Goal: Information Seeking & Learning: Learn about a topic

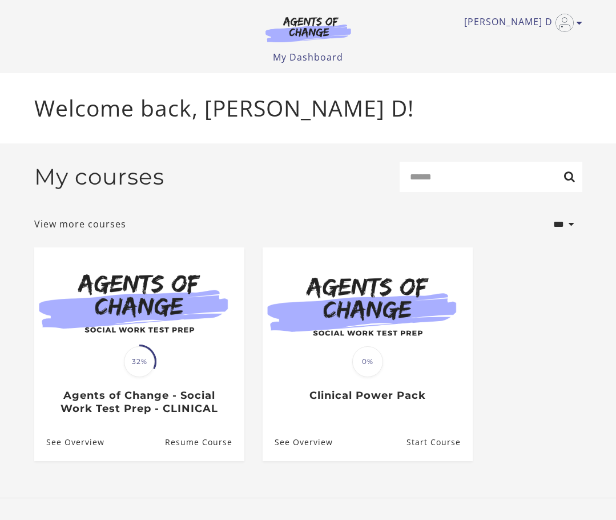
click at [399, 26] on div "Haidee D My Account Support Sign Out Toggle menu Menu My Dashboard My Account S…" at bounding box center [308, 36] width 566 height 73
click at [399, 21] on icon "Toggle menu" at bounding box center [580, 22] width 6 height 9
click at [395, 116] on p "Welcome back, Haidee D!" at bounding box center [308, 108] width 548 height 34
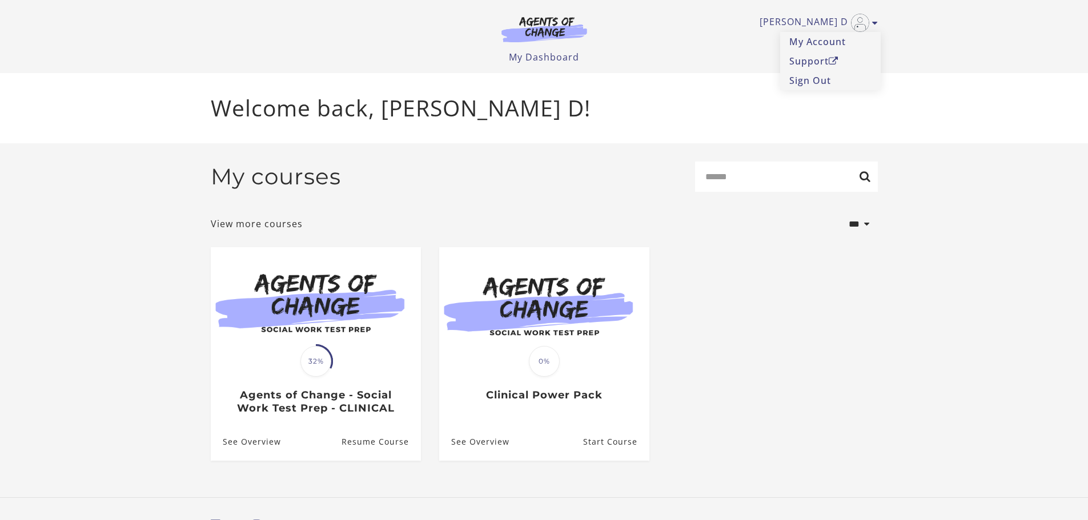
click at [399, 195] on div "My courses Search" at bounding box center [544, 181] width 667 height 39
click at [399, 327] on ul "Translation missing: en.liquid.partials.dashboard_course_card.progress_descript…" at bounding box center [544, 363] width 685 height 232
click at [399, 13] on div "Haidee D My Account Support Sign Out Toggle menu Menu My Dashboard My Account S…" at bounding box center [544, 32] width 667 height 64
click at [399, 19] on link "Haidee D" at bounding box center [815, 23] width 112 height 18
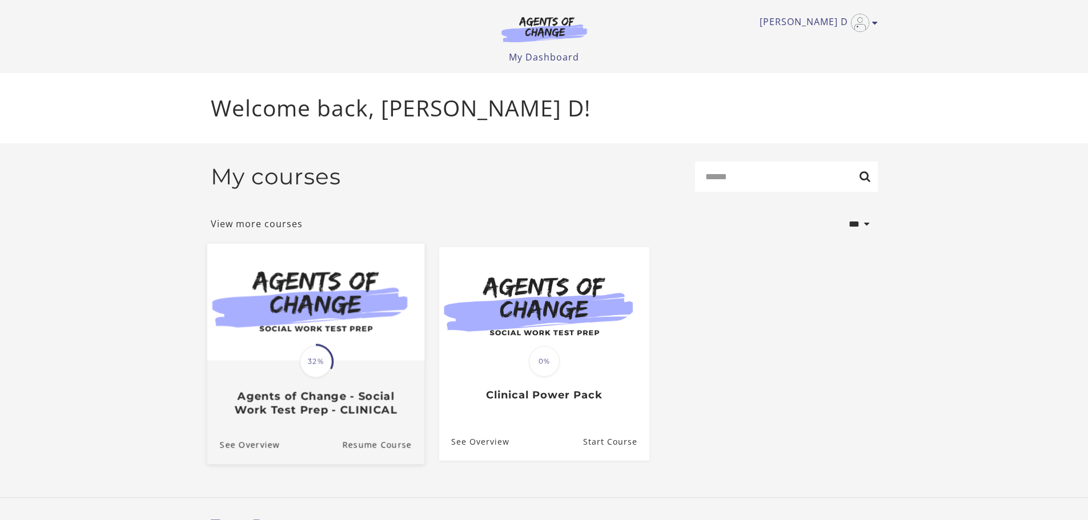
click at [309, 335] on img at bounding box center [315, 301] width 217 height 117
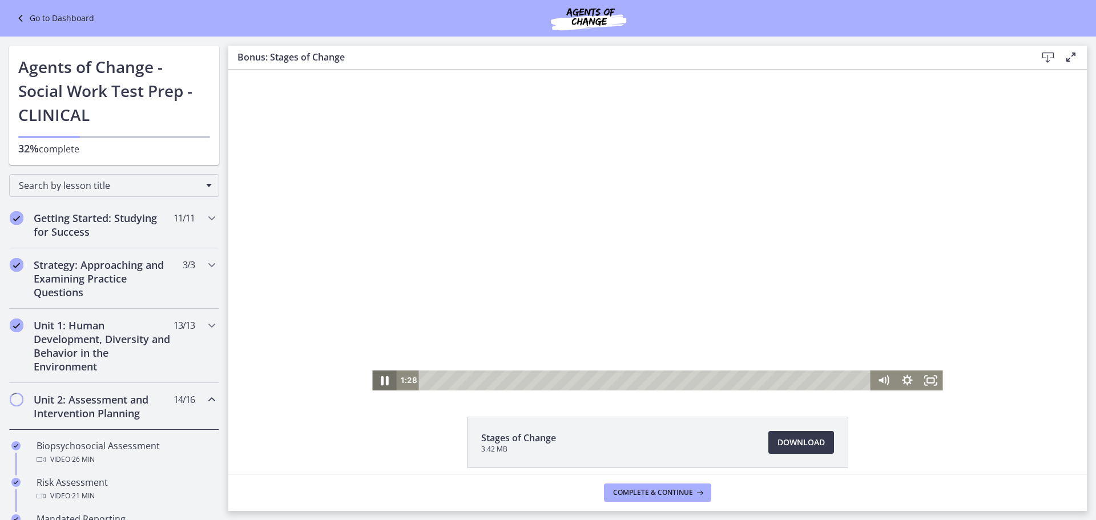
click at [380, 385] on icon "Pause" at bounding box center [384, 380] width 29 height 24
click at [452, 378] on div "Playbar" at bounding box center [647, 381] width 438 height 20
click at [385, 377] on icon "Play Video" at bounding box center [385, 380] width 29 height 24
click at [926, 380] on icon "Fullscreen" at bounding box center [931, 381] width 24 height 20
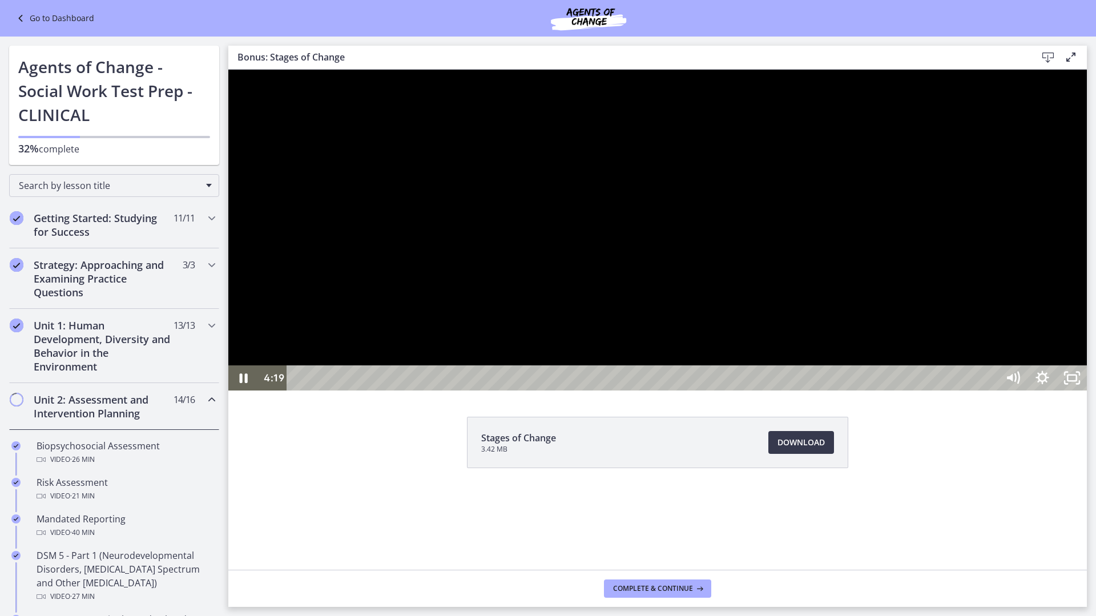
click at [442, 391] on div at bounding box center [657, 230] width 859 height 321
click at [991, 391] on div "16:49" at bounding box center [644, 377] width 693 height 25
click at [991, 391] on div "17:04" at bounding box center [644, 377] width 693 height 25
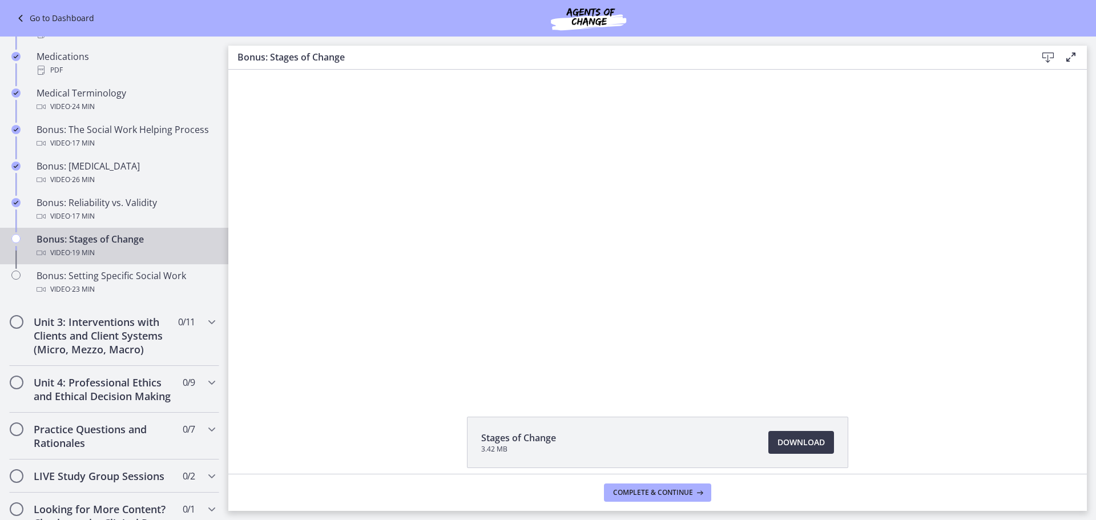
scroll to position [914, 0]
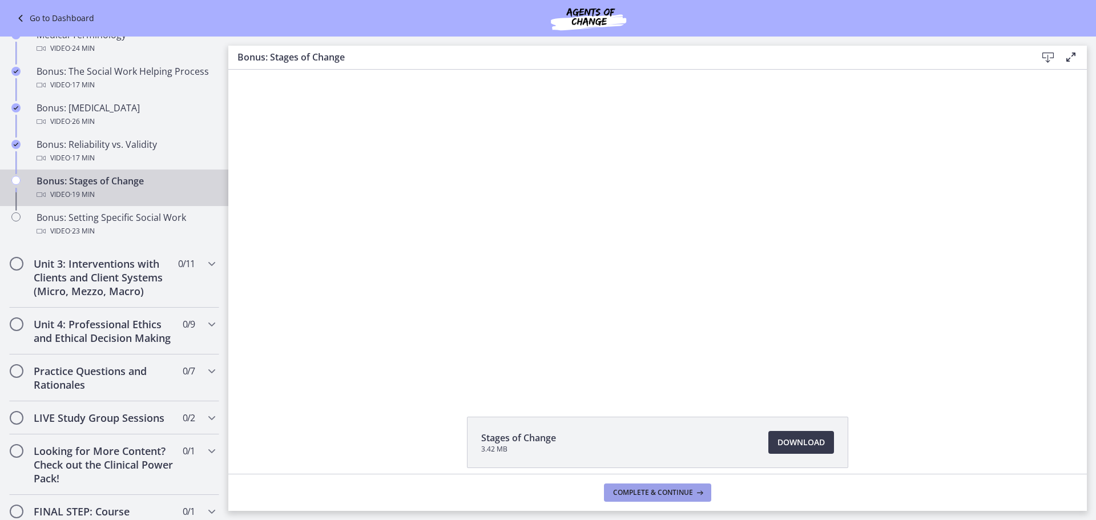
click at [648, 497] on span "Complete & continue" at bounding box center [653, 492] width 80 height 9
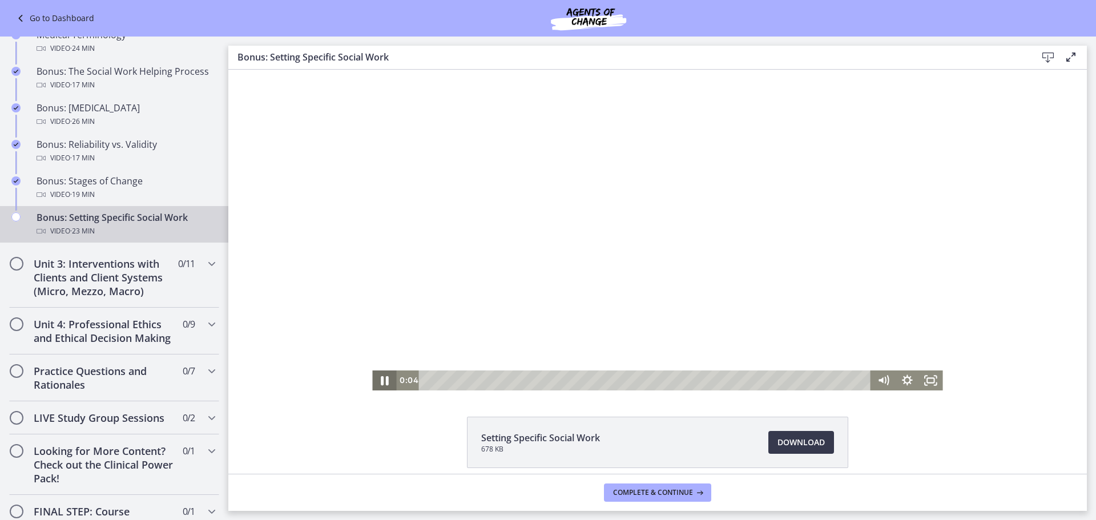
click at [381, 387] on icon "Pause" at bounding box center [384, 380] width 29 height 24
click at [1071, 311] on div "Click for sound @keyframes VOLUME_SMALL_WAVE_FLASH { 0% { opacity: 0; } 33% { o…" at bounding box center [657, 230] width 859 height 321
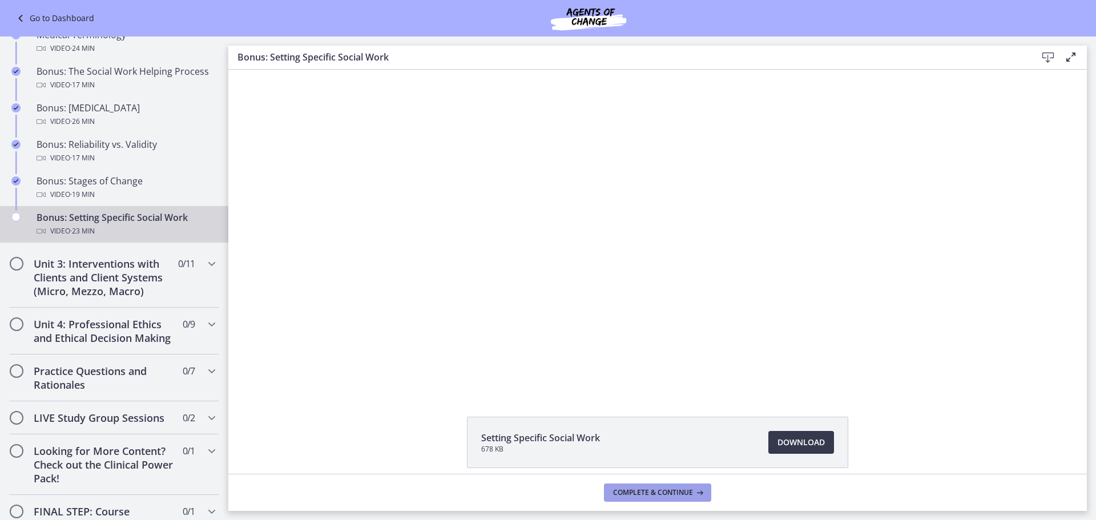
click at [649, 487] on button "Complete & continue" at bounding box center [657, 493] width 107 height 18
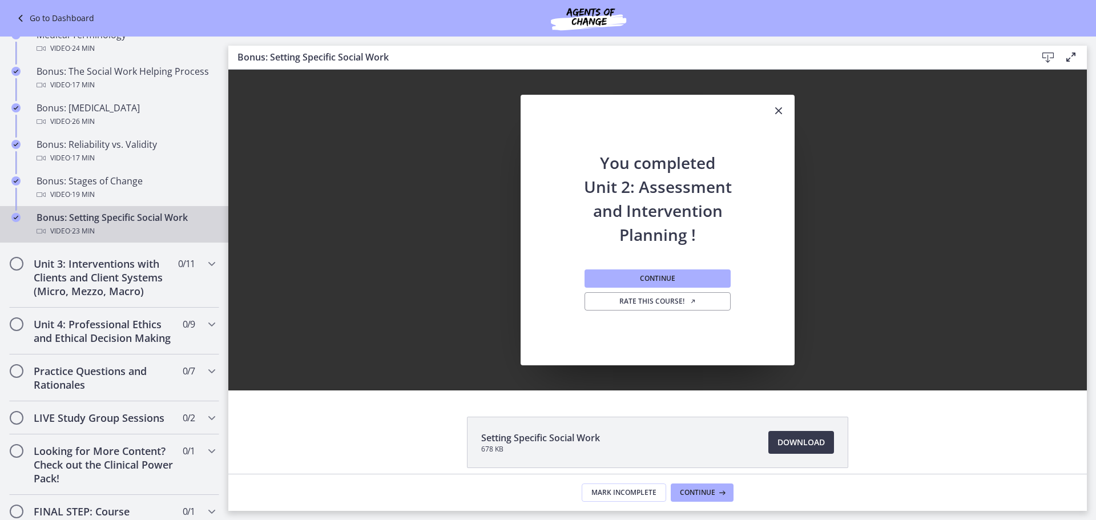
click at [772, 110] on icon "Close" at bounding box center [779, 111] width 14 height 14
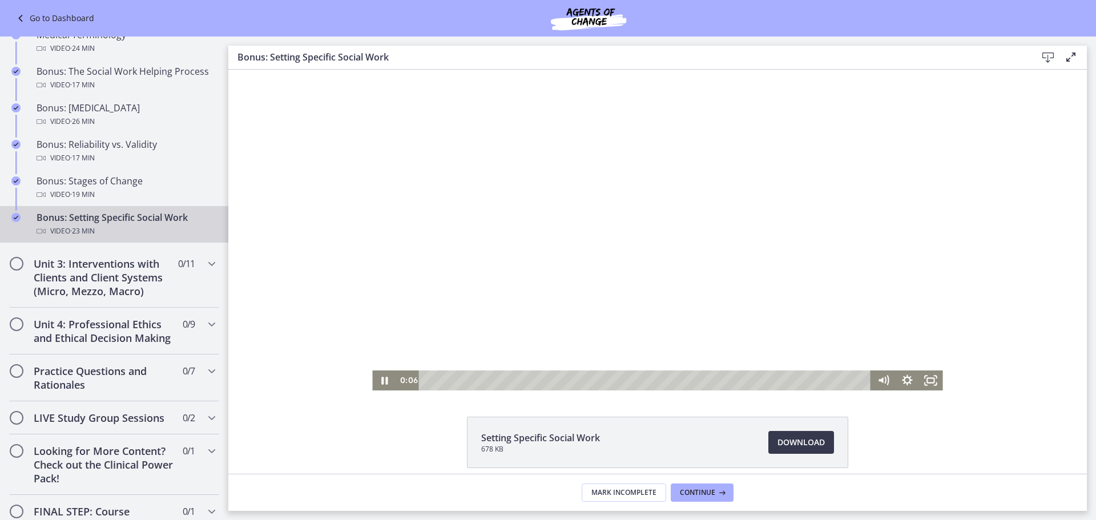
click at [560, 255] on div at bounding box center [657, 230] width 570 height 321
